Goal: Transaction & Acquisition: Purchase product/service

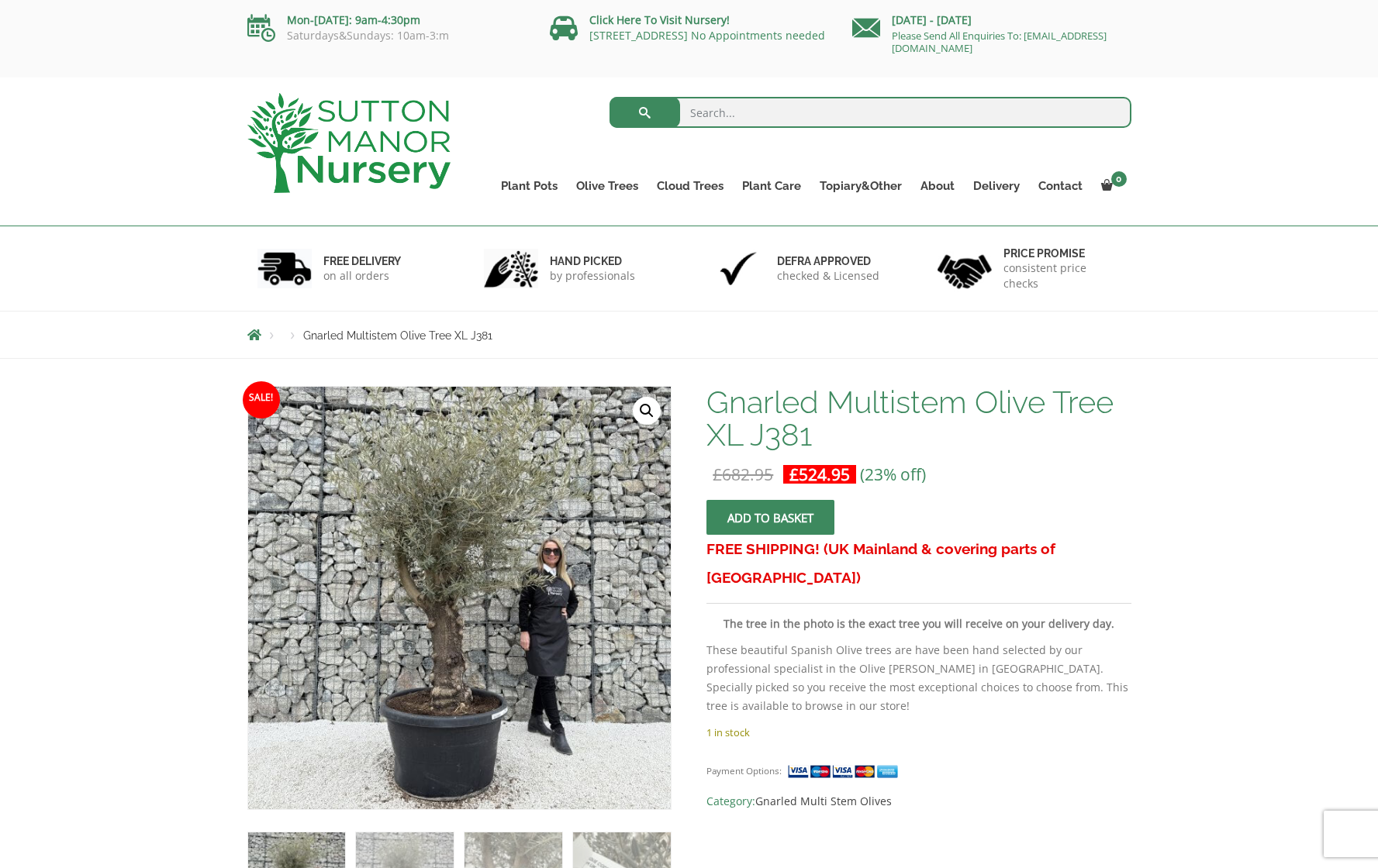
click at [733, 94] on form "Search for:" at bounding box center [870, 116] width 521 height 47
click at [733, 102] on input "search" at bounding box center [870, 112] width 521 height 31
type input "tree"
click at [609, 97] on button "submit" at bounding box center [645, 112] width 70 height 31
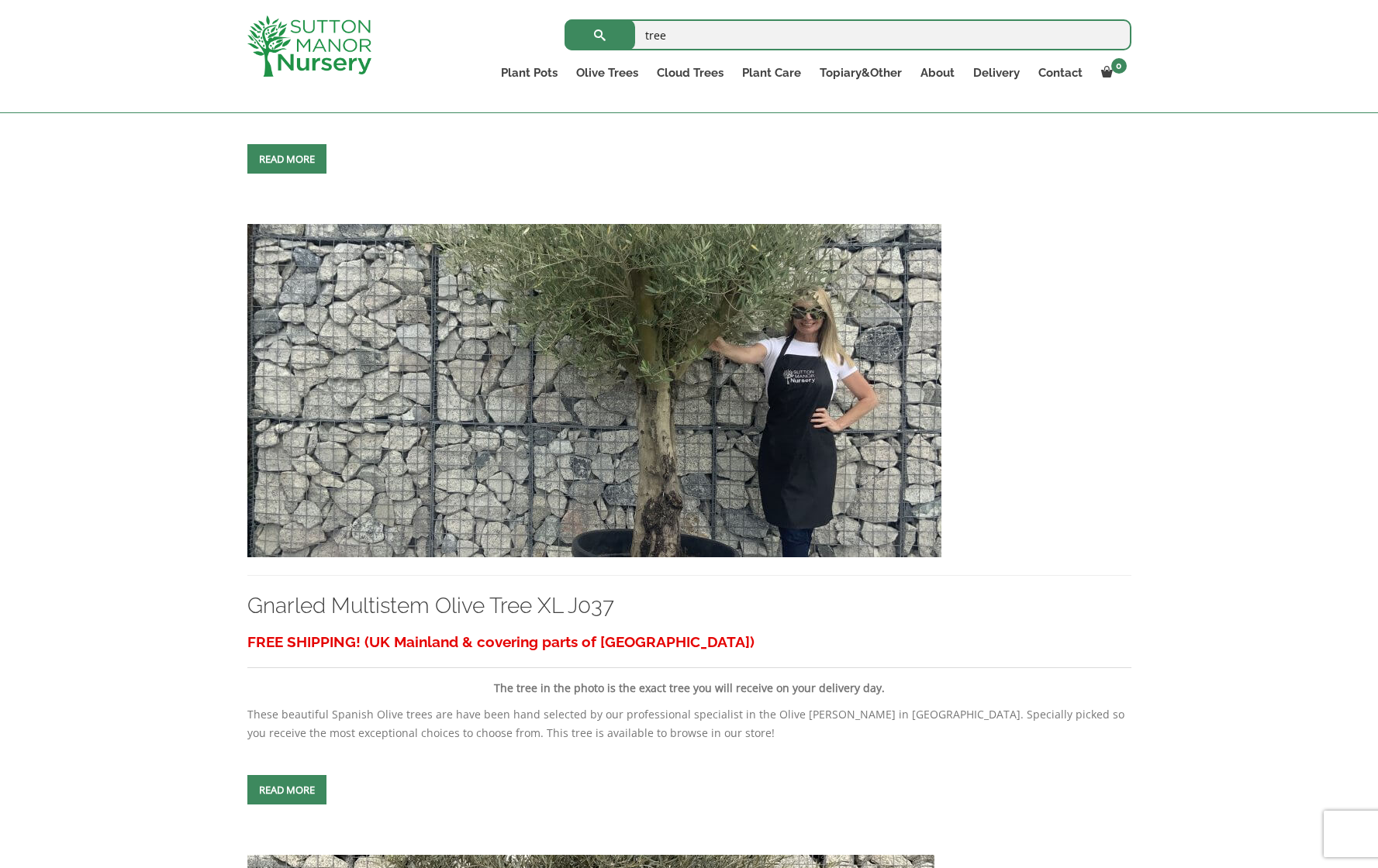
scroll to position [858, 0]
